Goal: Task Accomplishment & Management: Manage account settings

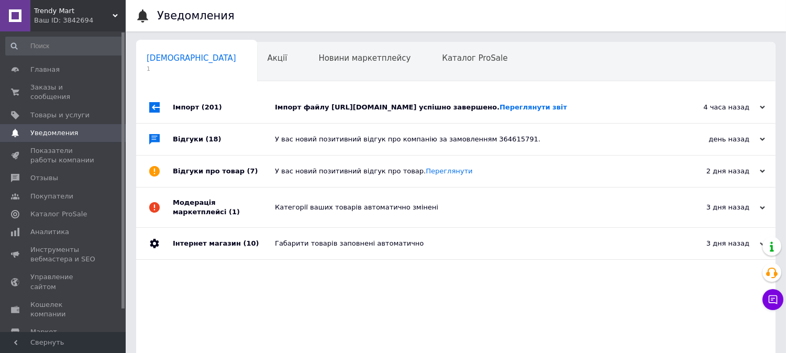
click at [287, 112] on div "Імпорт файлу https://dom-comforta.prom.ua/products_feed.xml?hash_tag=c823b07c5e…" at bounding box center [468, 107] width 386 height 9
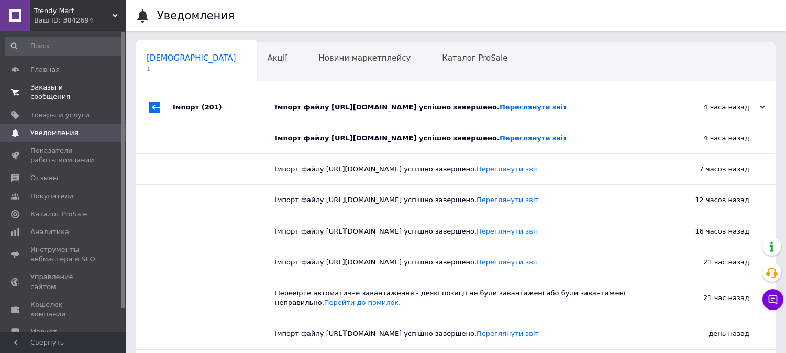
click at [50, 83] on span "Заказы и сообщения" at bounding box center [63, 92] width 67 height 19
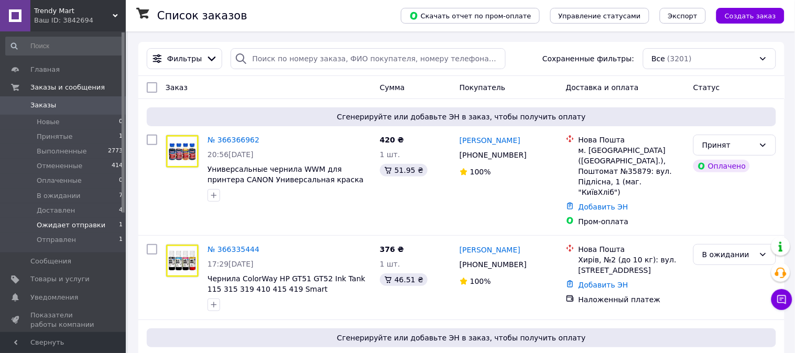
click at [86, 225] on span "Ожидает отправки" at bounding box center [71, 225] width 69 height 9
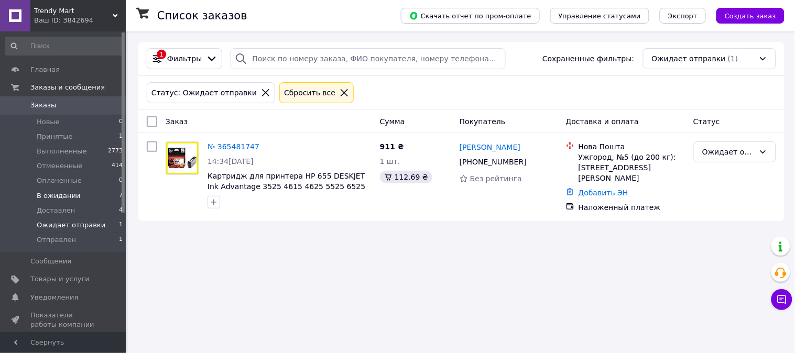
click at [80, 198] on li "В ожидании 7" at bounding box center [64, 196] width 129 height 15
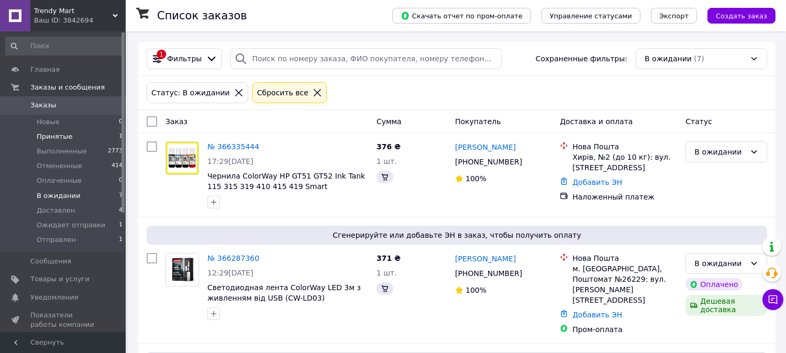
click at [92, 137] on li "Принятые 1" at bounding box center [64, 136] width 129 height 15
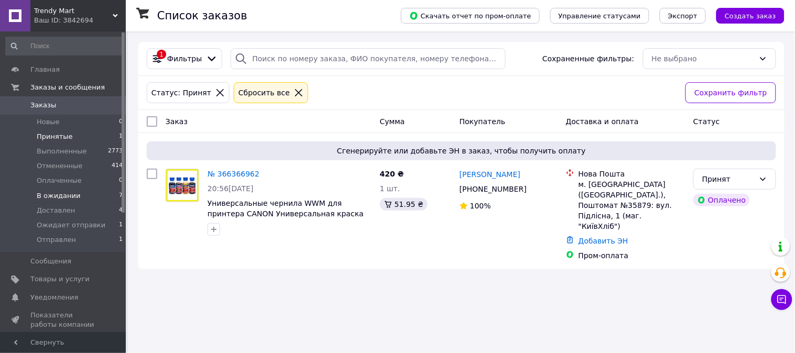
click at [94, 197] on li "В ожидании 7" at bounding box center [64, 196] width 129 height 15
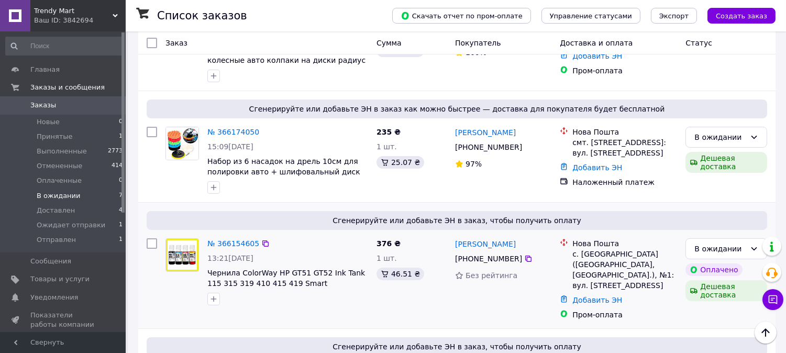
scroll to position [60, 0]
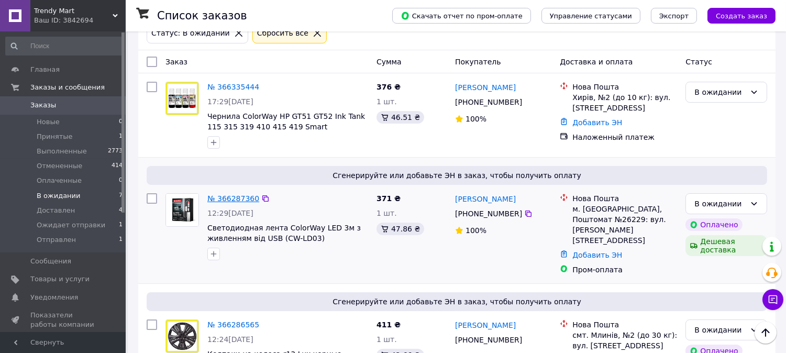
click at [219, 201] on link "№ 366287360" at bounding box center [233, 198] width 52 height 8
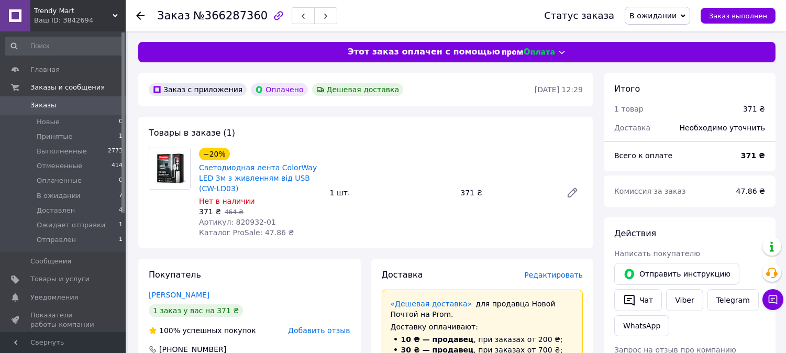
click at [237, 12] on span "№366287360" at bounding box center [230, 15] width 74 height 13
copy span "366287360"
click at [666, 12] on span "В ожидании" at bounding box center [653, 16] width 47 height 8
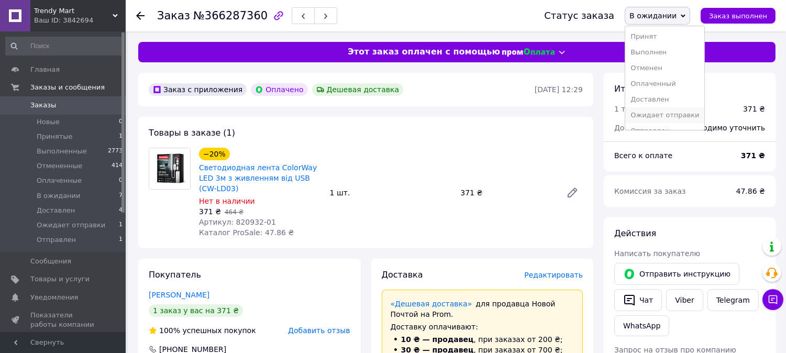
click at [671, 109] on li "Ожидает отправки" at bounding box center [664, 115] width 79 height 16
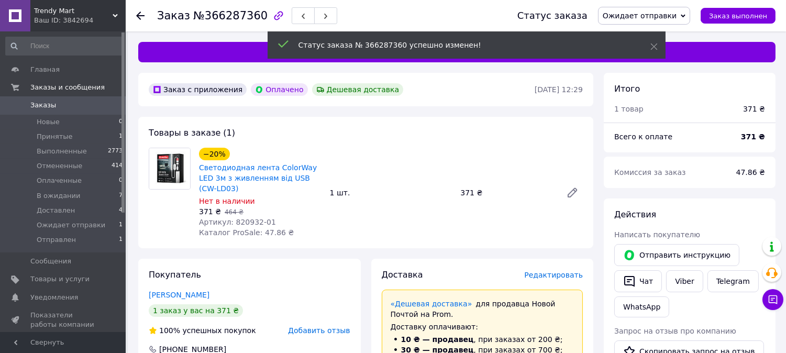
click at [239, 218] on span "Артикул: 820932-01" at bounding box center [237, 222] width 77 height 8
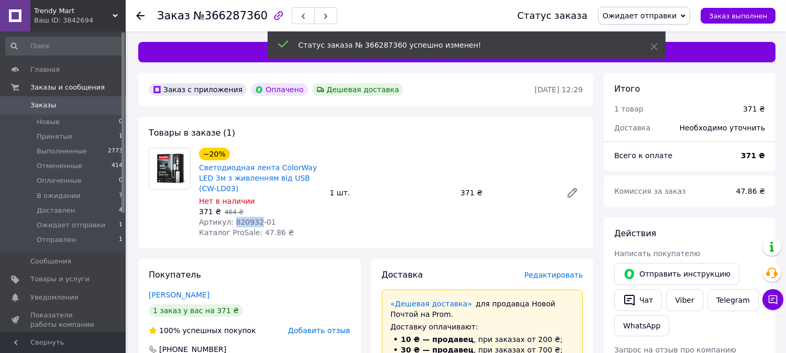
copy span "820932"
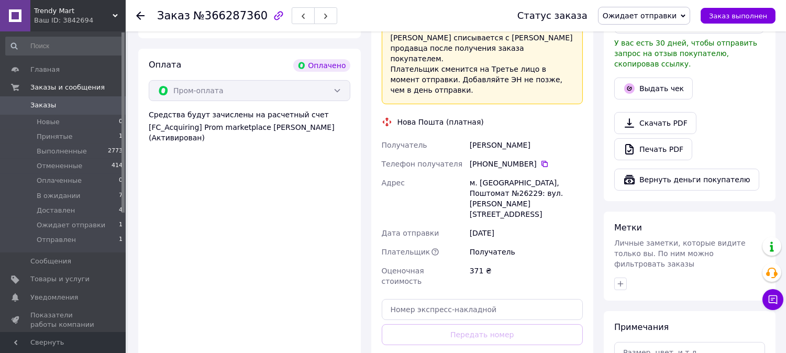
scroll to position [349, 0]
click at [480, 135] on div "Бабій Олексій" at bounding box center [526, 144] width 117 height 19
copy div "Бабій Олексій"
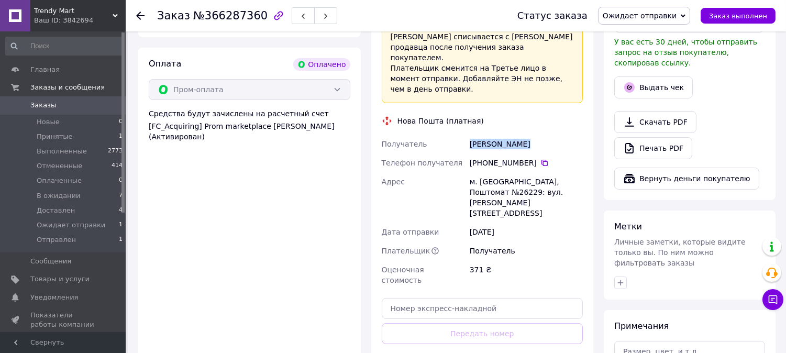
drag, startPoint x: 482, startPoint y: 142, endPoint x: 530, endPoint y: 142, distance: 47.1
click at [530, 158] on div "[PHONE_NUMBER]" at bounding box center [526, 163] width 113 height 10
copy div "0 97 641 99 14"
click at [555, 172] on div "м. [GEOGRAPHIC_DATA], Поштомат №26229: вул. [PERSON_NAME][STREET_ADDRESS]" at bounding box center [526, 197] width 117 height 50
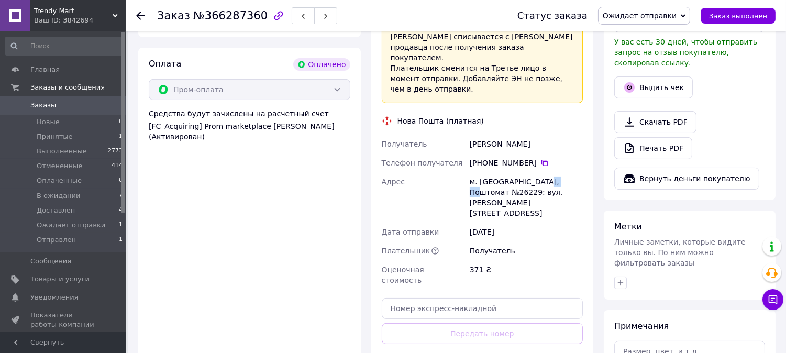
copy div "26229"
click at [407, 116] on div "Нова Пошта (платная)" at bounding box center [441, 121] width 92 height 10
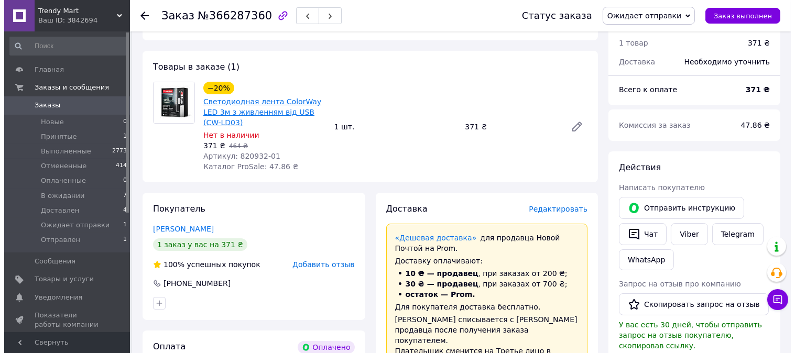
scroll to position [0, 0]
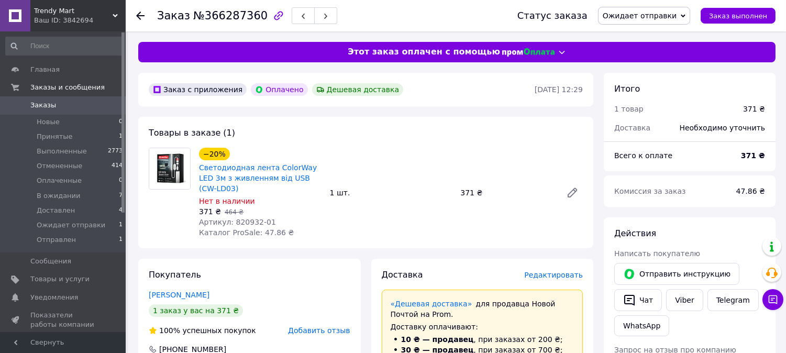
click at [29, 103] on span at bounding box center [15, 105] width 30 height 9
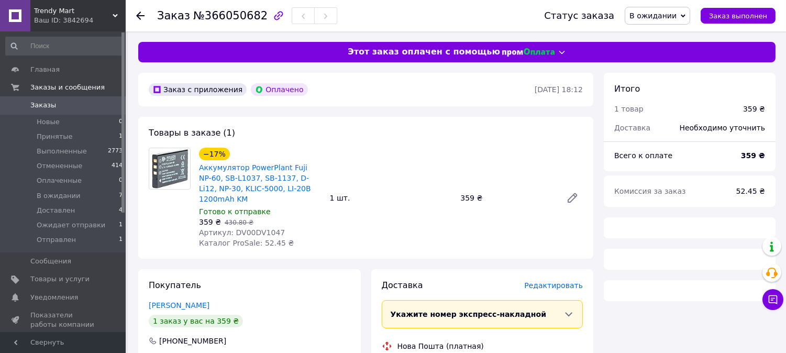
click at [245, 228] on span "Артикул: DV00DV1047" at bounding box center [242, 232] width 86 height 8
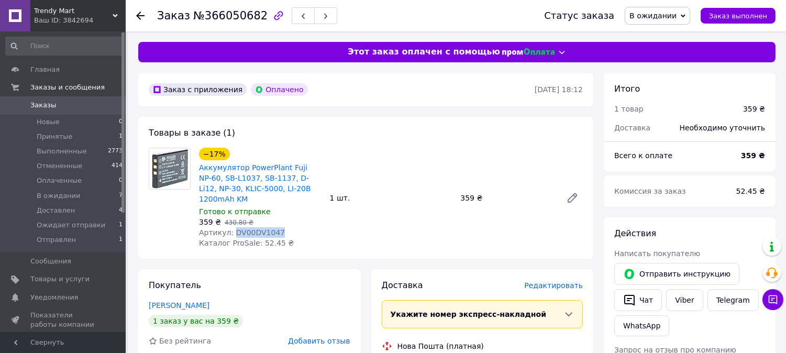
copy span "DV00DV1047"
click at [348, 184] on div "−17% Аккумулятор PowerPlant Fuji NP-60, SB-L1037, SB-1137, D-Li12, NP-30, KLIC-…" at bounding box center [391, 198] width 392 height 105
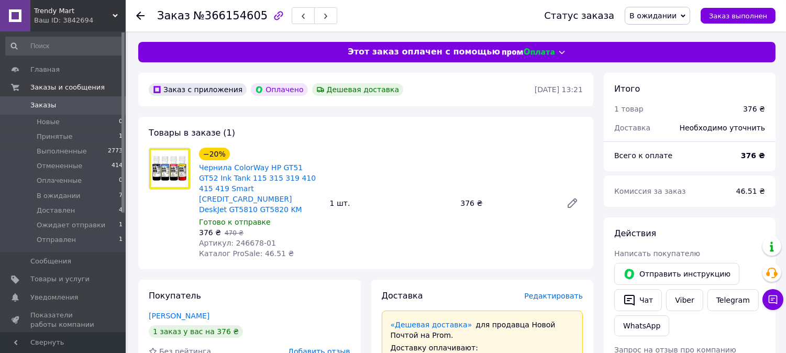
click at [241, 239] on span "Артикул: 246678-01" at bounding box center [237, 243] width 77 height 8
copy span "246678"
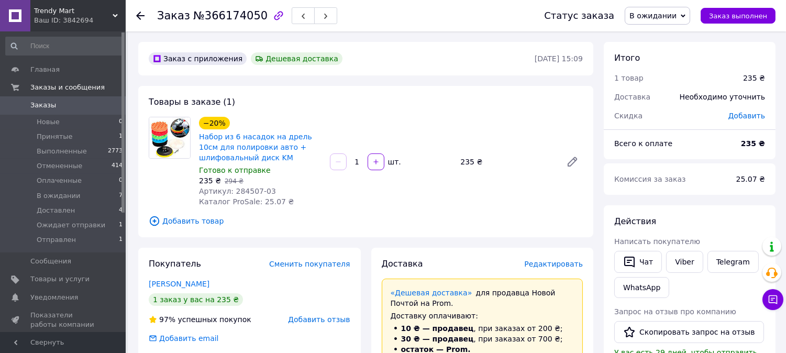
click at [230, 195] on span "Артикул: 284507-03" at bounding box center [237, 191] width 77 height 8
copy span "284507"
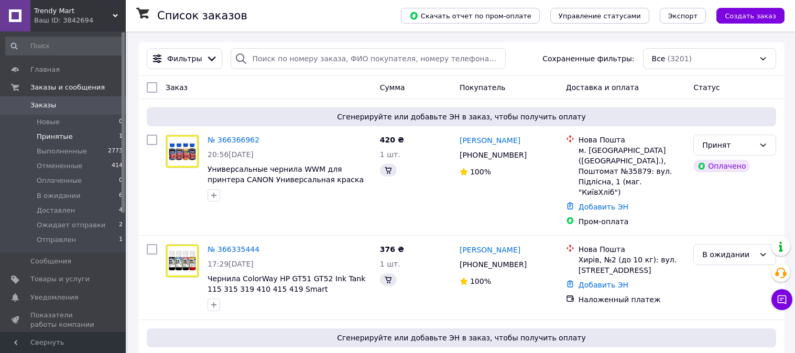
click at [108, 139] on li "Принятые 1" at bounding box center [64, 136] width 129 height 15
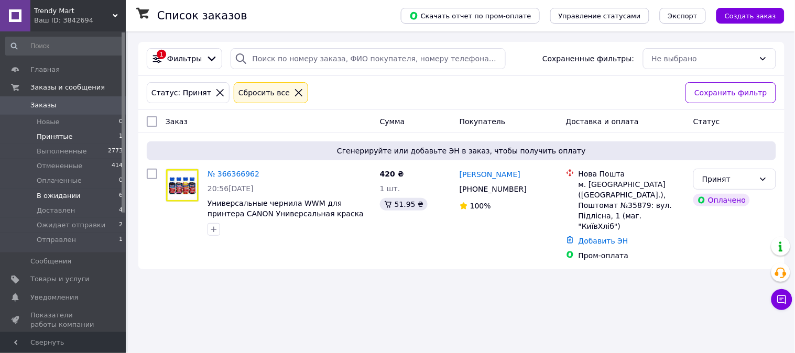
click at [106, 197] on li "В ожидании 6" at bounding box center [64, 196] width 129 height 15
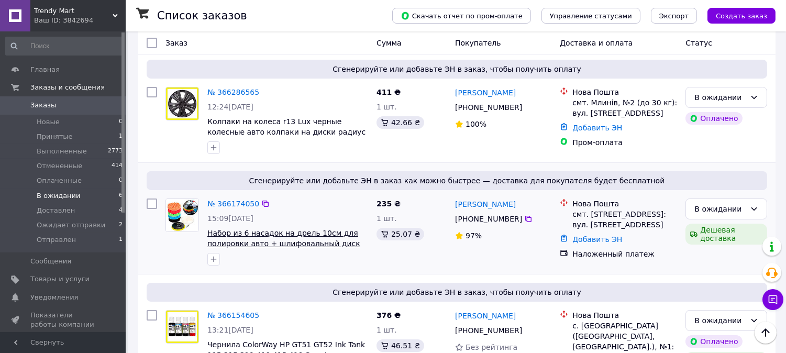
scroll to position [64, 0]
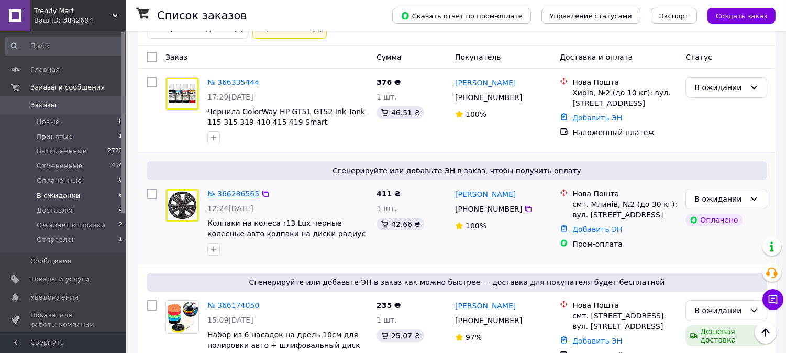
click at [232, 191] on link "№ 366286565" at bounding box center [233, 194] width 52 height 8
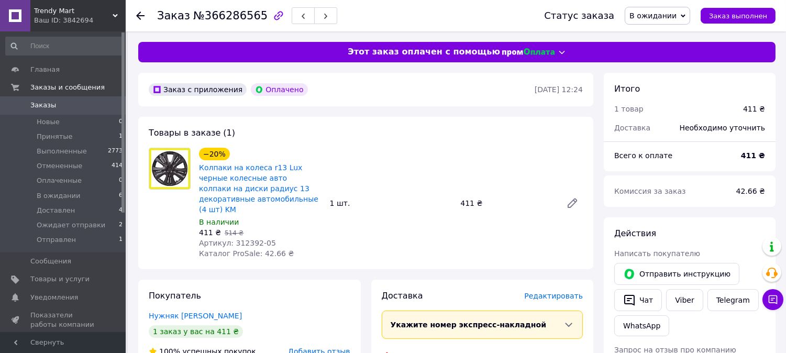
click at [238, 227] on div "411 ₴   514 ₴" at bounding box center [260, 232] width 123 height 10
click at [240, 239] on span "Артикул: 312392-05" at bounding box center [237, 243] width 77 height 8
copy span "312392"
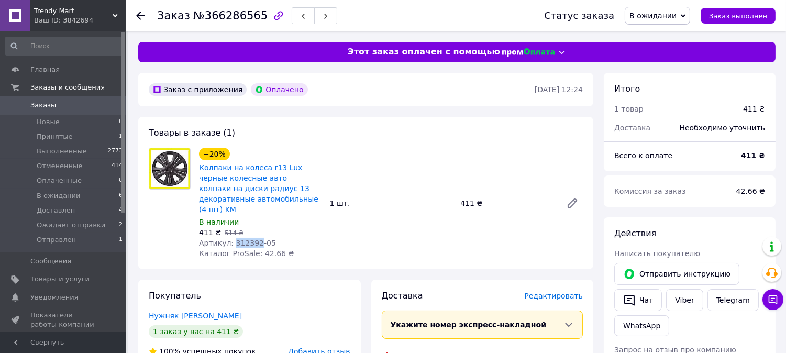
click at [89, 107] on span "Заказы" at bounding box center [63, 105] width 67 height 9
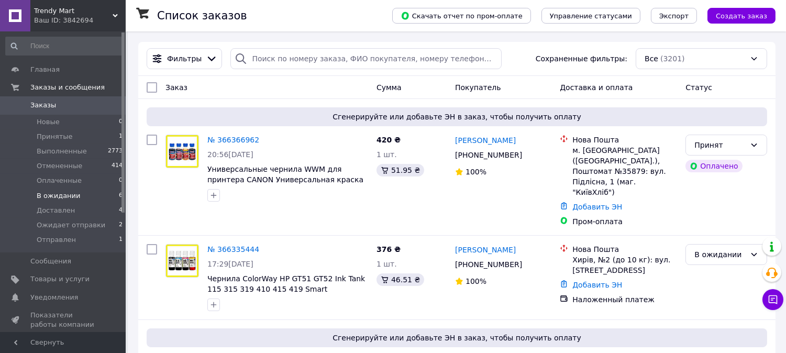
click at [80, 190] on li "В ожидании 6" at bounding box center [64, 196] width 129 height 15
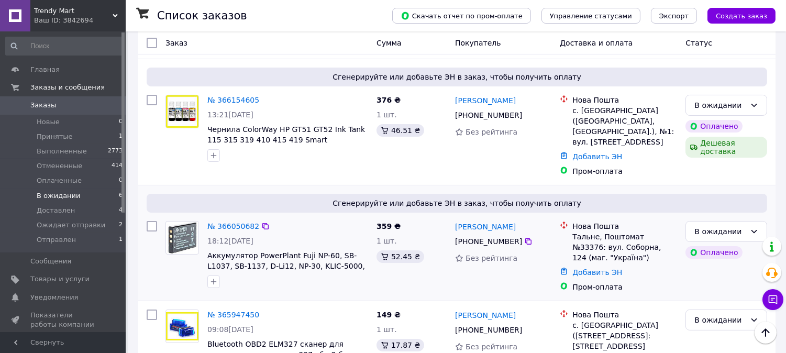
scroll to position [414, 0]
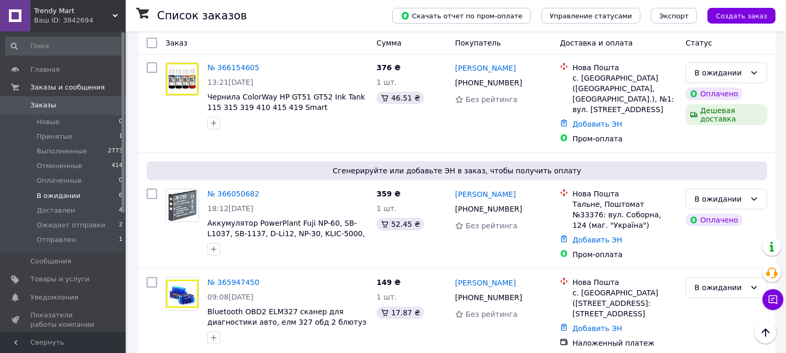
click at [106, 107] on span "0" at bounding box center [111, 105] width 29 height 9
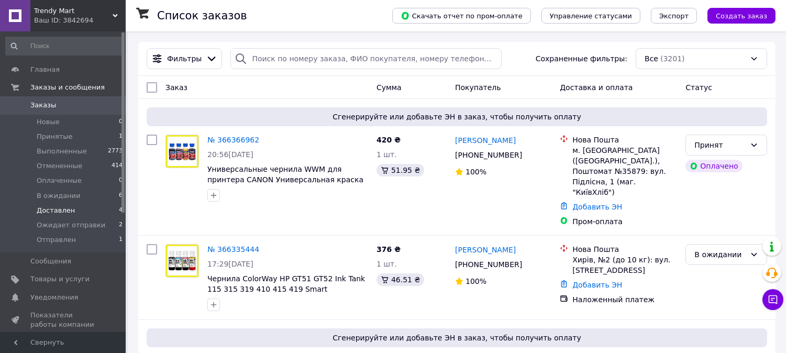
click at [80, 208] on li "Доставлен 4" at bounding box center [64, 210] width 129 height 15
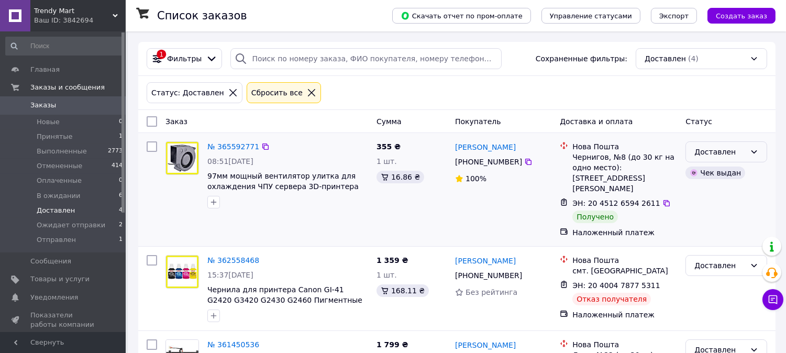
click at [730, 148] on div "Доставлен" at bounding box center [720, 152] width 51 height 12
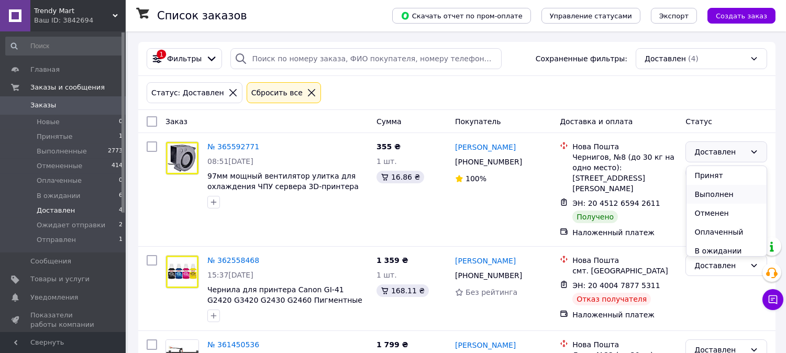
click at [725, 196] on li "Выполнен" at bounding box center [727, 194] width 81 height 19
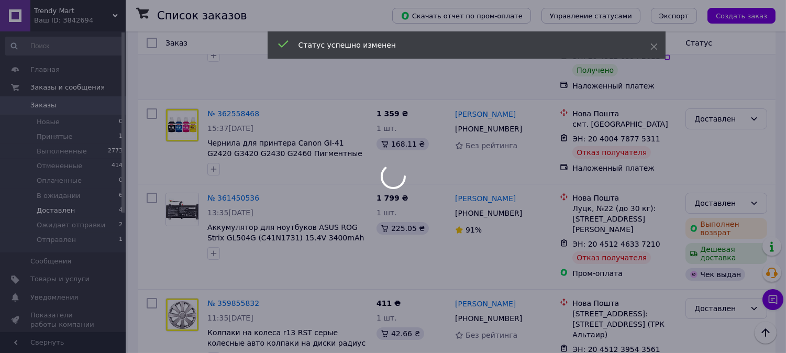
scroll to position [163, 0]
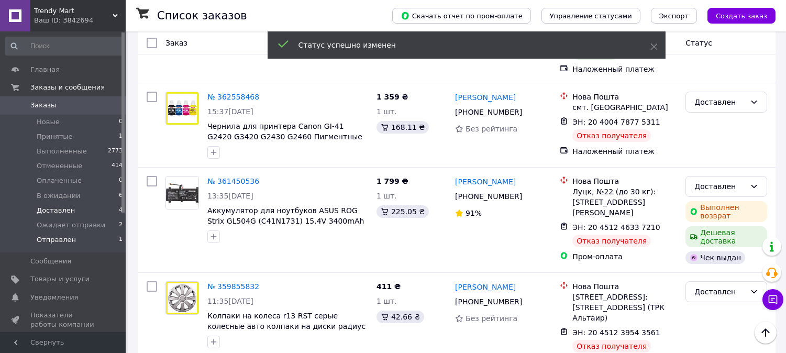
click at [98, 242] on li "Отправлен 1" at bounding box center [64, 243] width 129 height 20
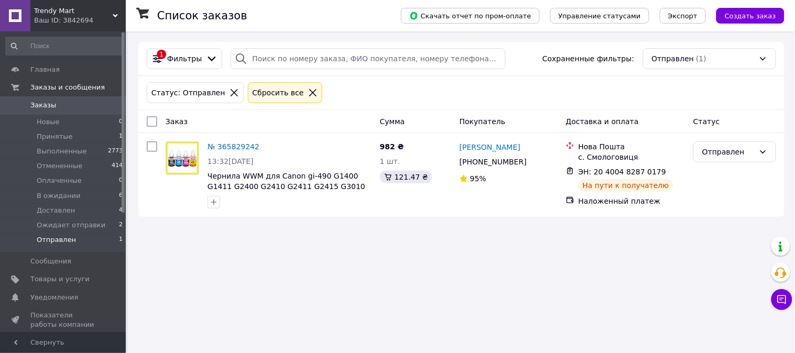
click at [84, 103] on span "Заказы" at bounding box center [63, 105] width 67 height 9
